Goal: Transaction & Acquisition: Purchase product/service

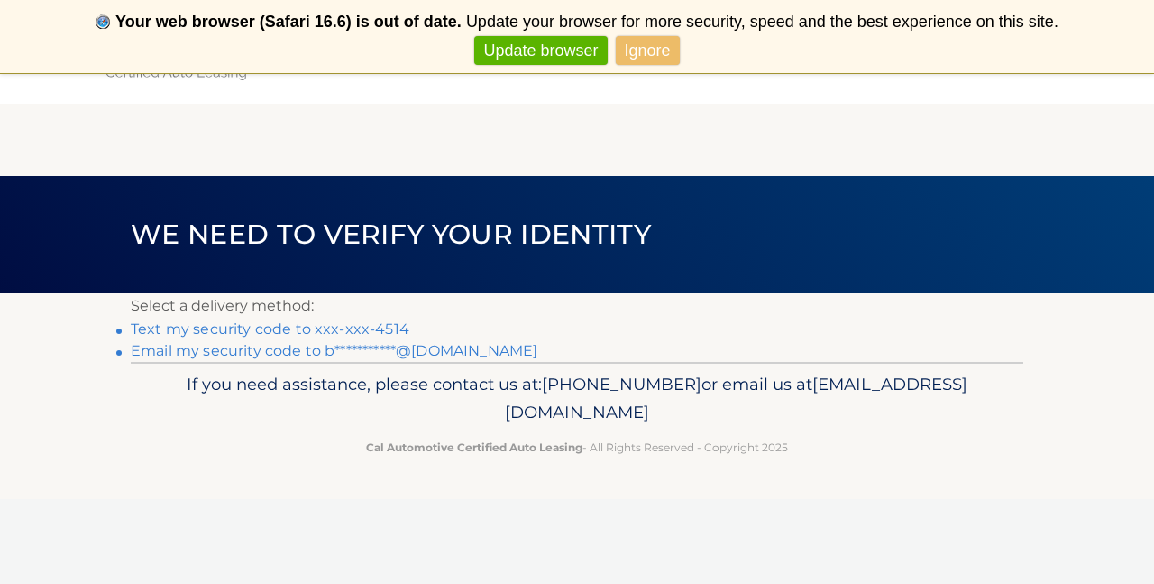
click at [271, 350] on link "**********" at bounding box center [334, 350] width 407 height 17
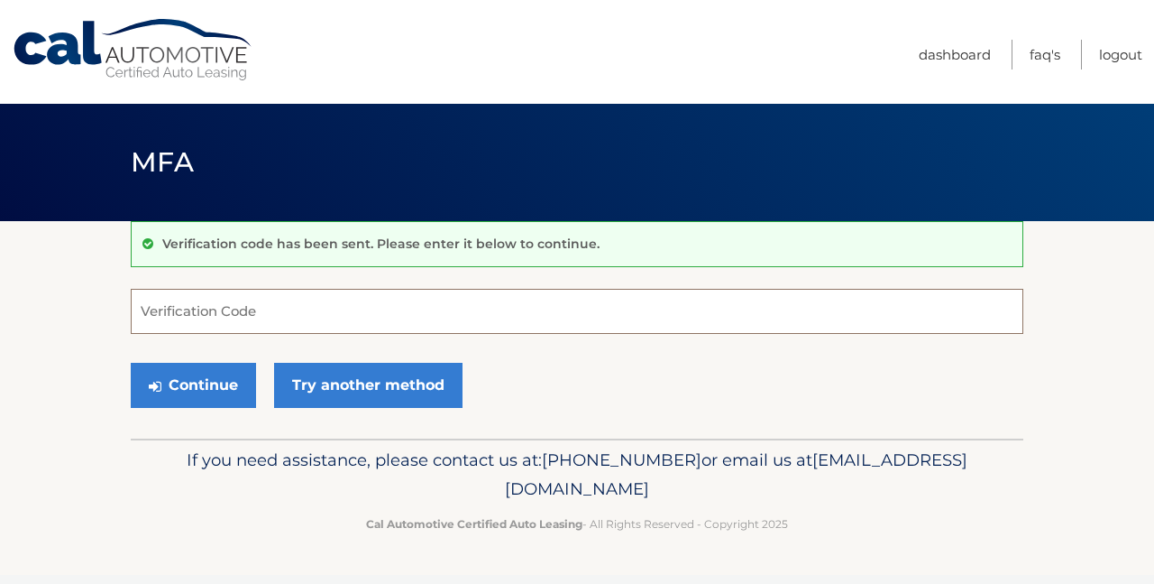
click at [154, 312] on input "Verification Code" at bounding box center [577, 311] width 893 height 45
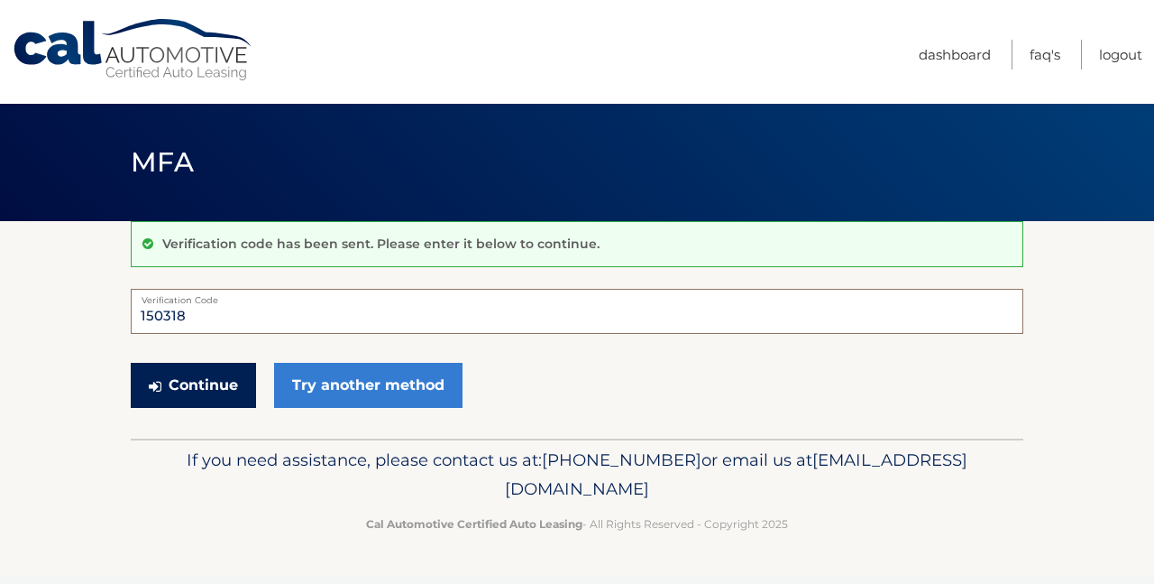
type input "150318"
click at [205, 372] on button "Continue" at bounding box center [193, 385] width 125 height 45
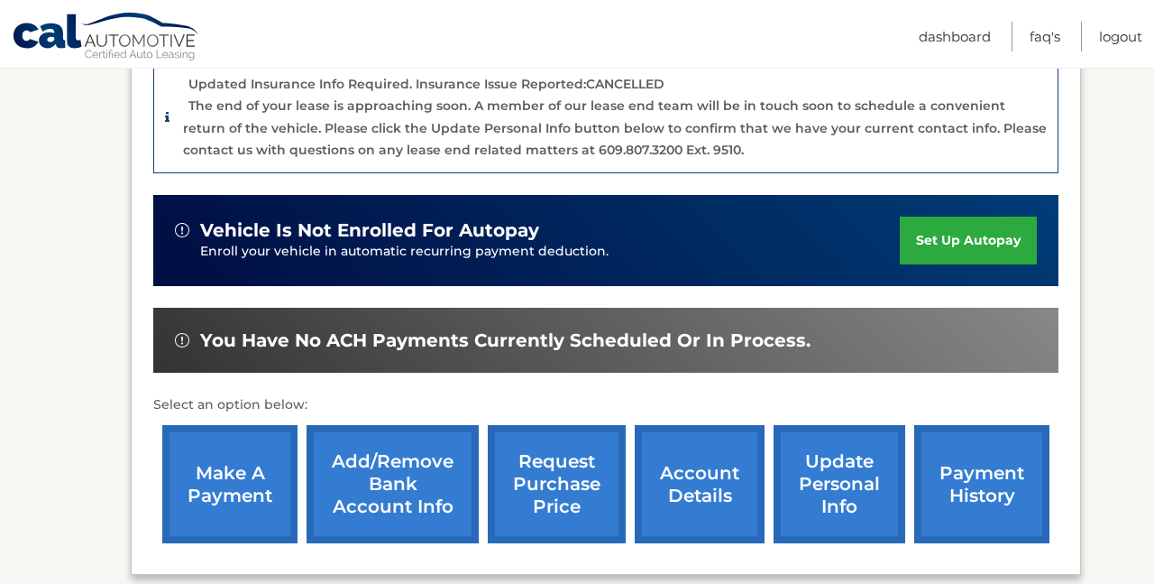
scroll to position [465, 0]
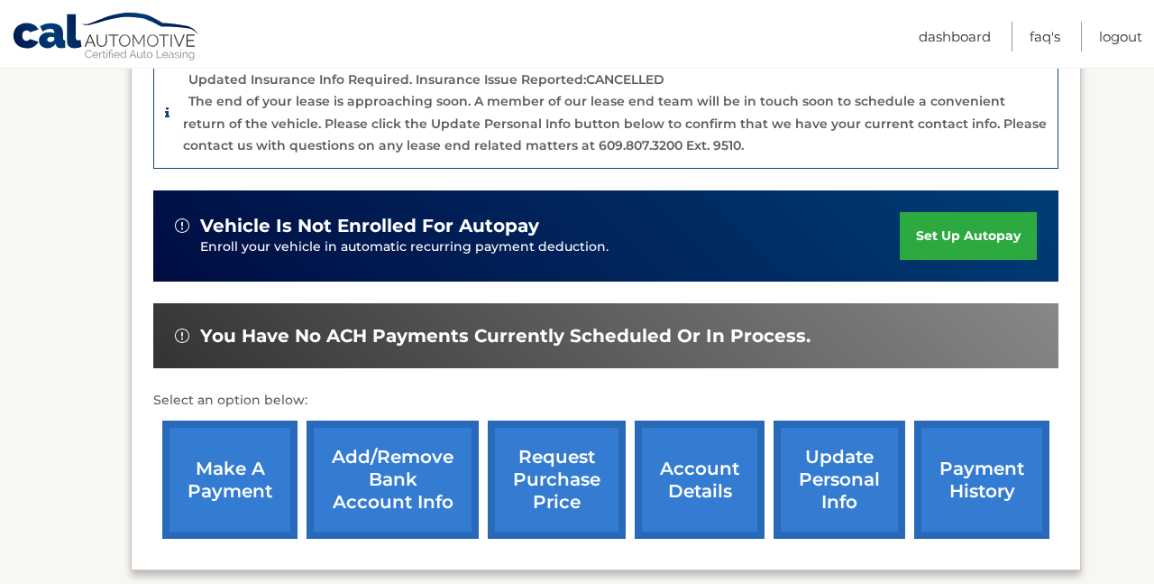
click at [221, 455] on link "make a payment" at bounding box center [229, 479] width 135 height 118
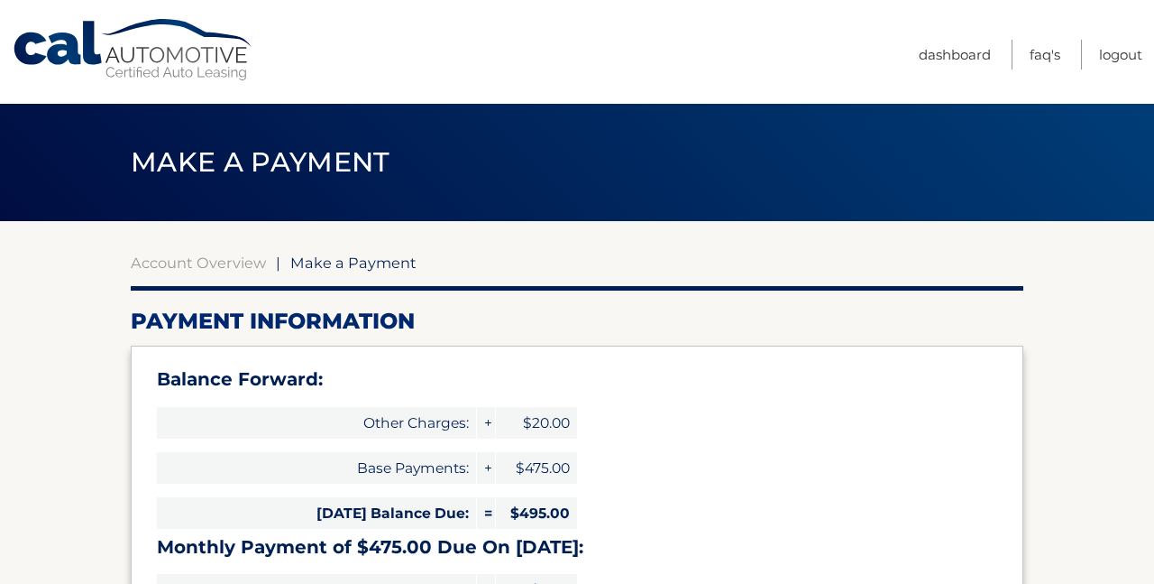
select select "ZDgyZTQyY2YtZGFlNi00MjMxLWEyYTktOThhZjlhYjNmZWQw"
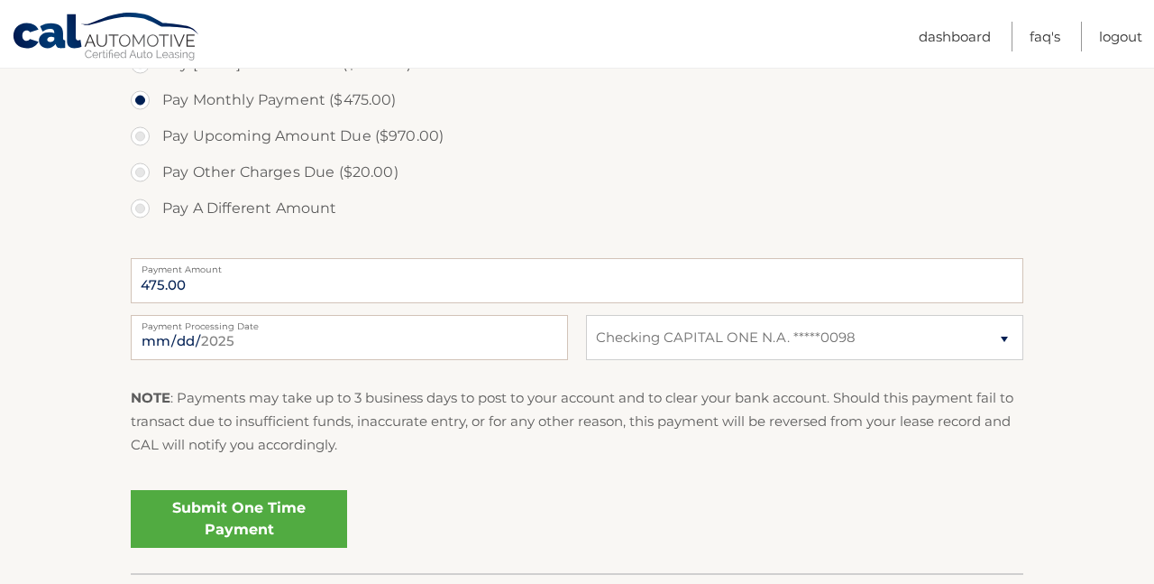
scroll to position [821, 0]
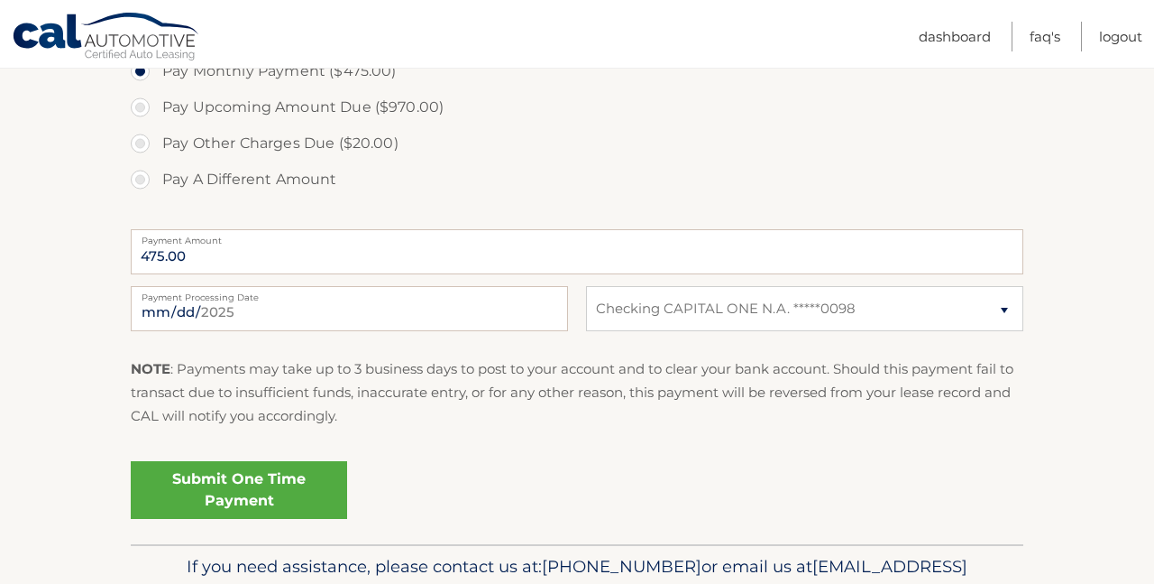
click at [284, 479] on link "Submit One Time Payment" at bounding box center [239, 490] width 216 height 58
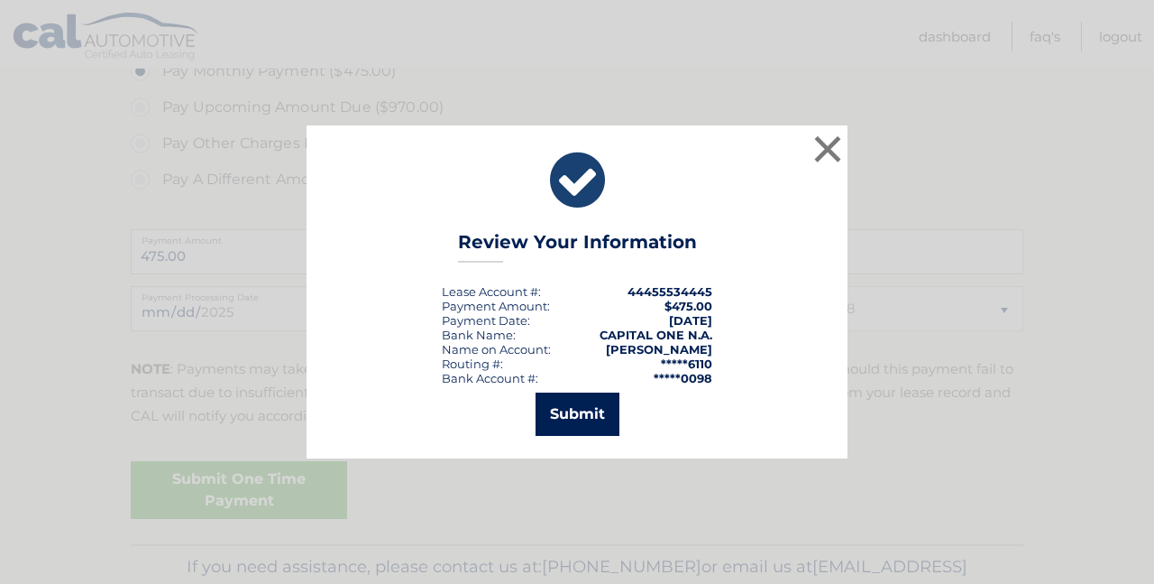
click at [602, 411] on button "Submit" at bounding box center [578, 413] width 84 height 43
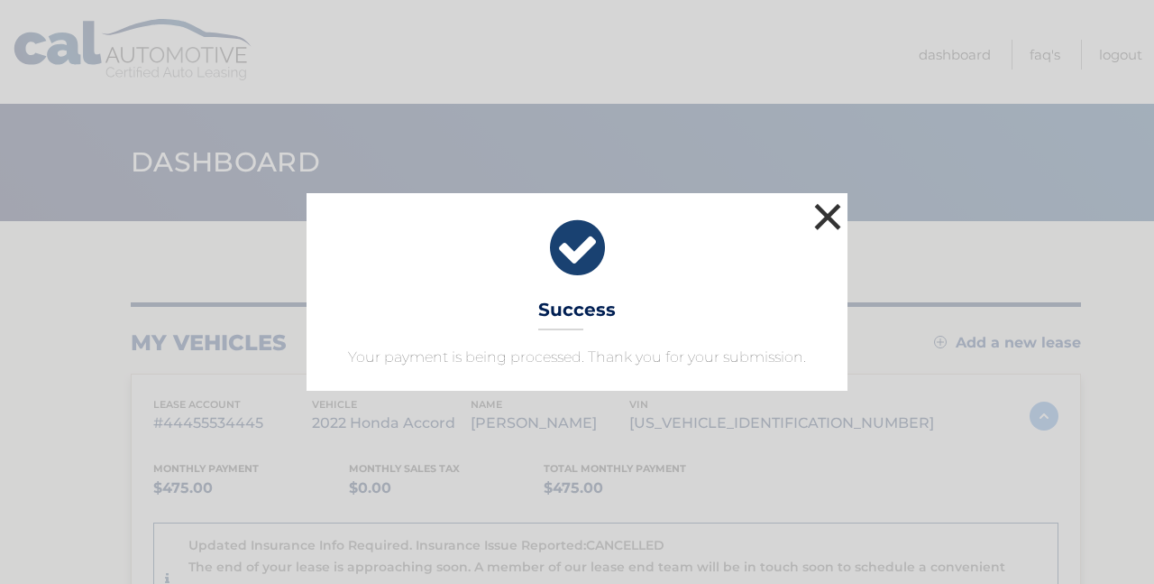
click at [825, 219] on button "×" at bounding box center [828, 216] width 36 height 36
